Goal: Check status: Check status

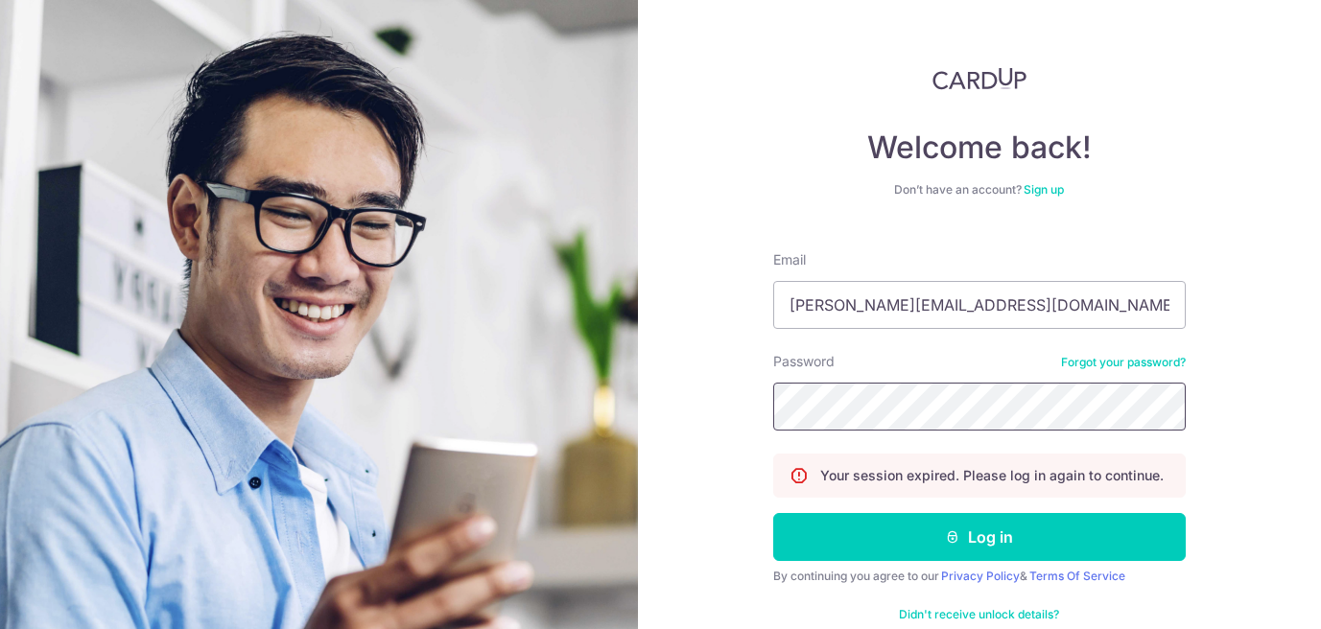
click at [773, 513] on button "Log in" at bounding box center [979, 537] width 413 height 48
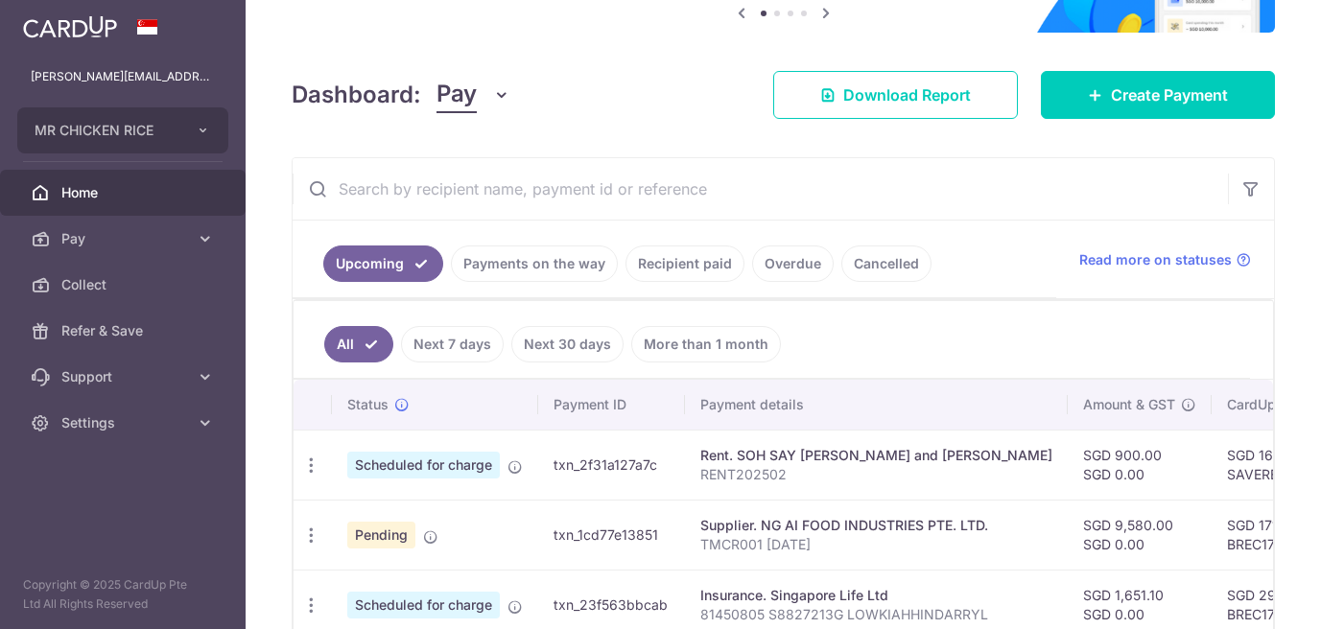
scroll to position [220, 0]
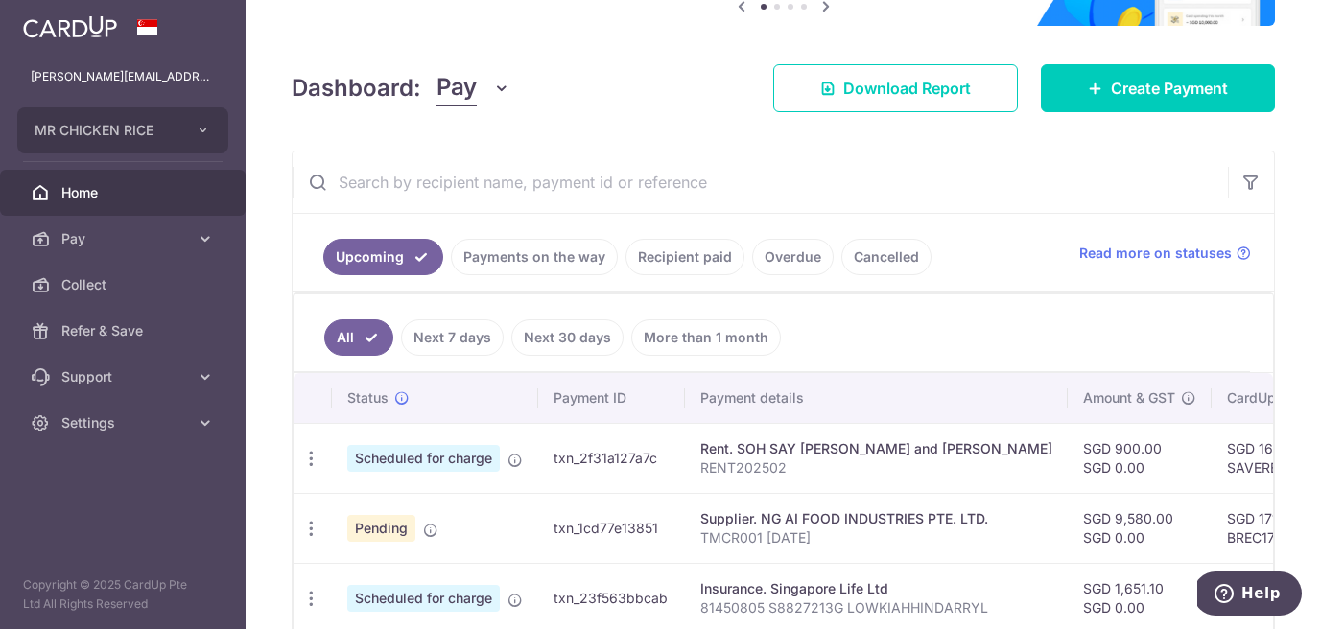
click at [517, 270] on body "darryl.low@finexis.com.sg MR CHICKEN RICE Add new company MR CHICKEN RICE Home …" at bounding box center [660, 314] width 1321 height 629
click at [533, 270] on link "Payments on the way" at bounding box center [534, 257] width 167 height 36
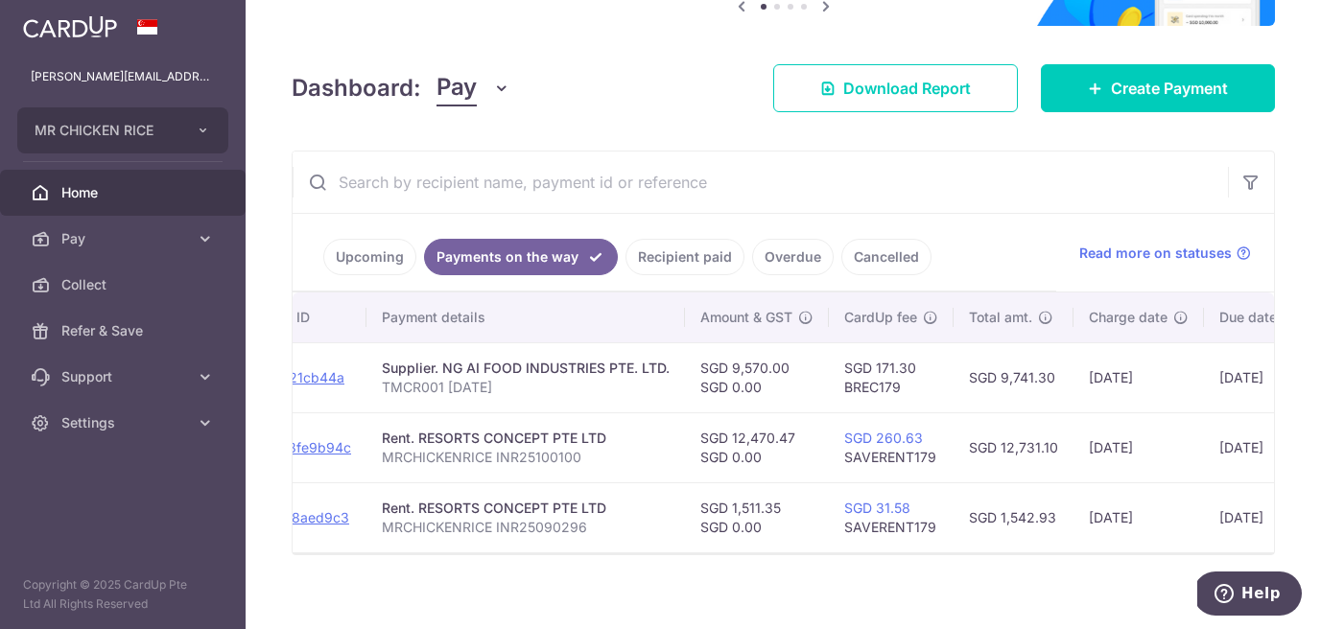
scroll to position [0, 301]
